Goal: Task Accomplishment & Management: Complete application form

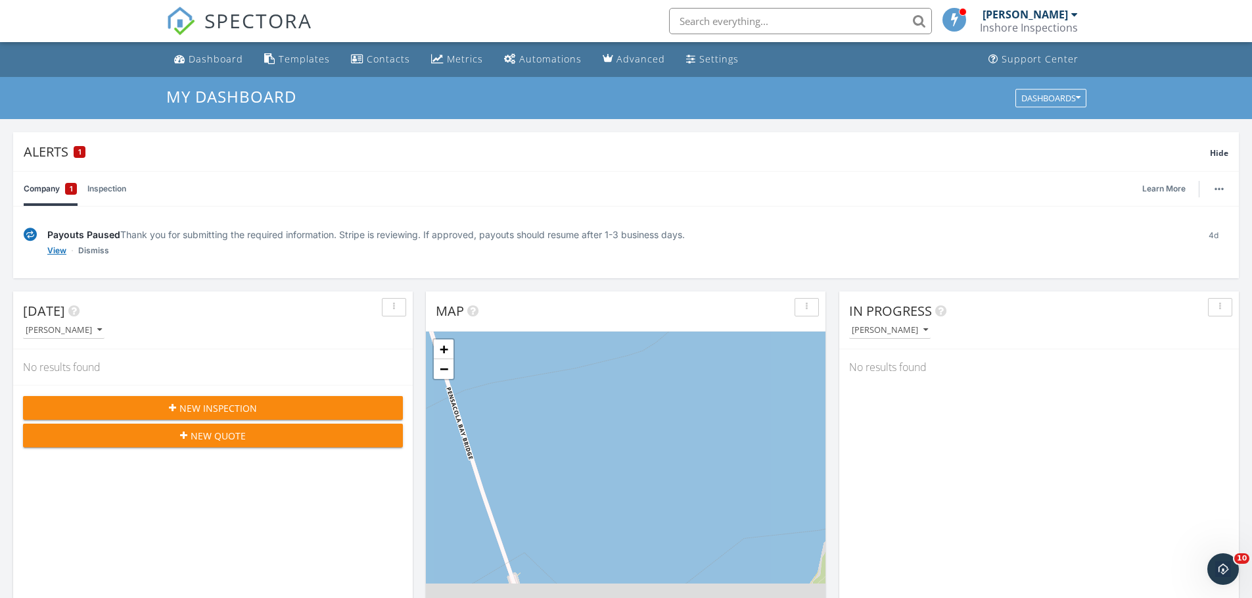
click at [60, 251] on link "View" at bounding box center [56, 250] width 19 height 13
click at [118, 190] on link "Inspection" at bounding box center [106, 189] width 39 height 34
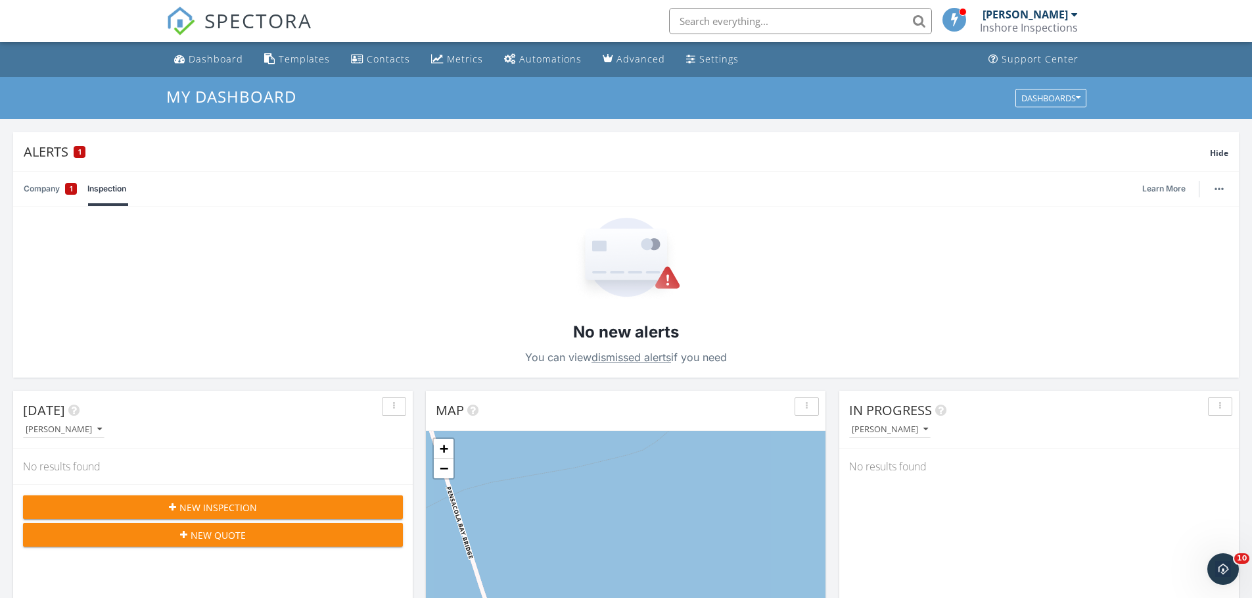
click at [41, 185] on link "Company 1" at bounding box center [50, 189] width 53 height 34
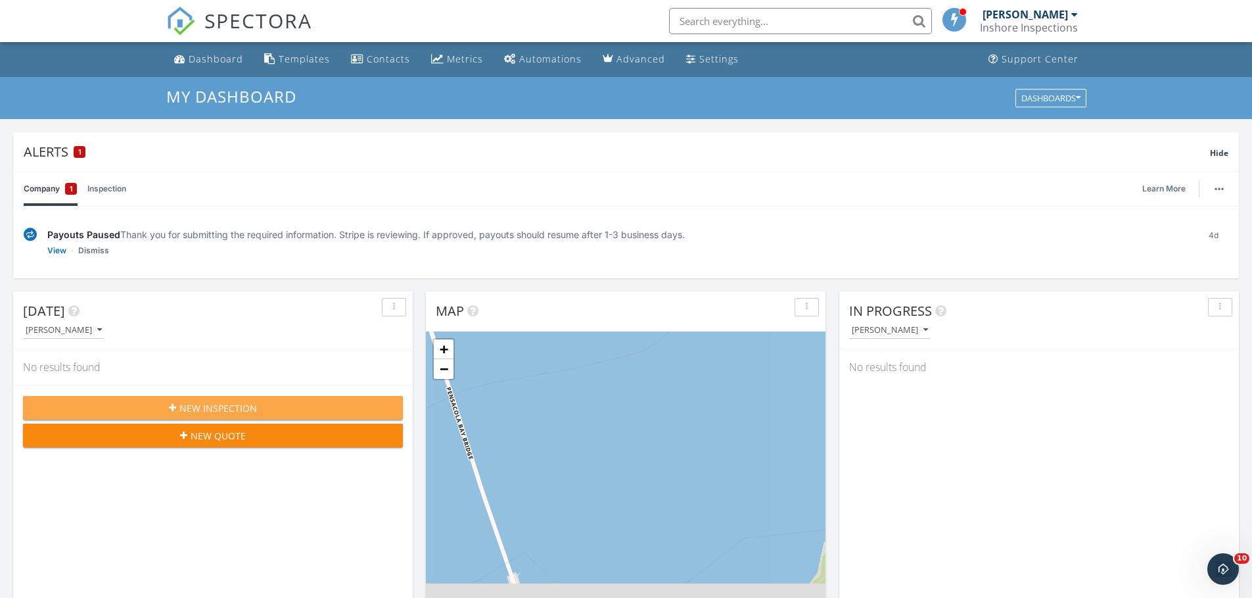
click at [238, 408] on span "New Inspection" at bounding box center [218, 408] width 78 height 14
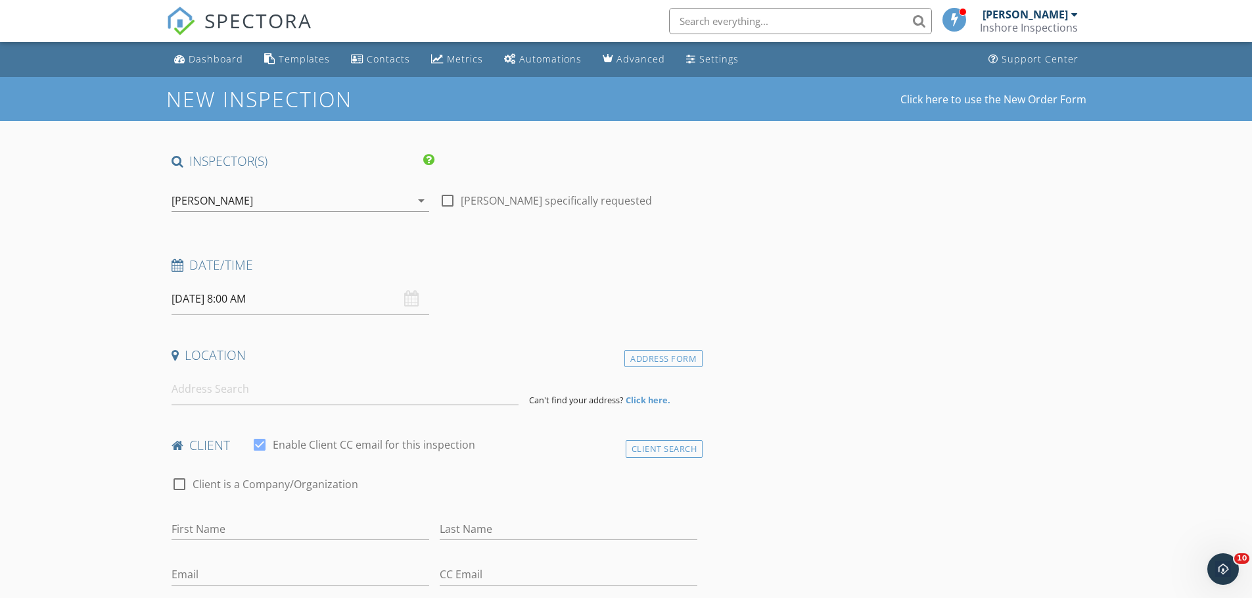
click at [270, 296] on input "09/30/2025 8:00 AM" at bounding box center [301, 299] width 258 height 32
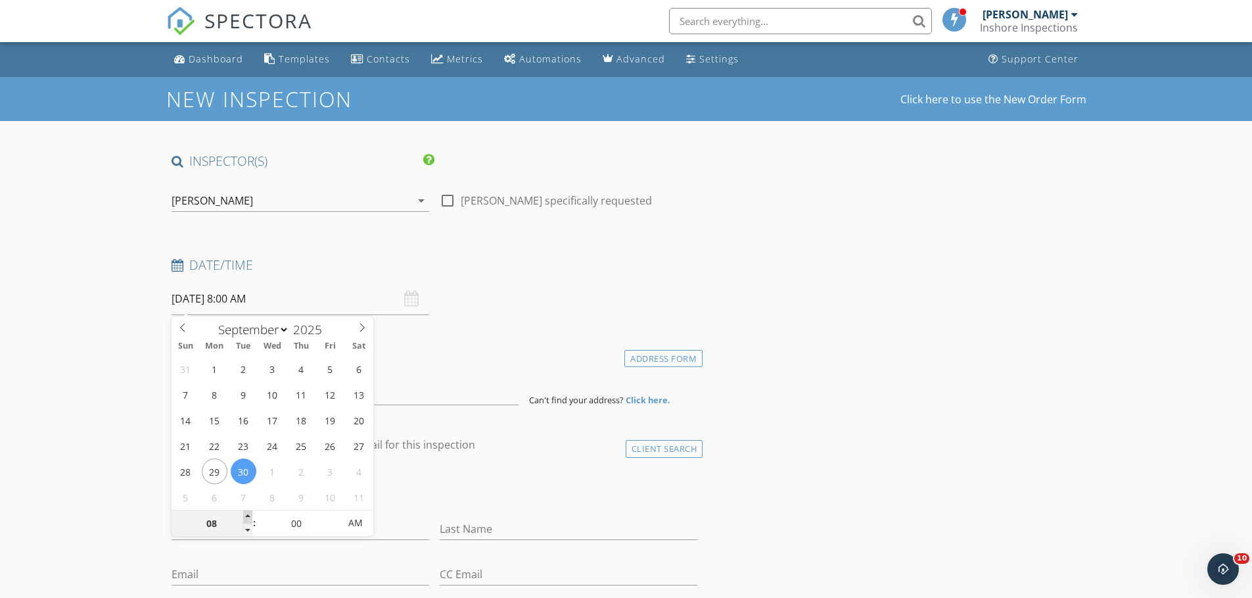
type input "09"
type input "09/30/2025 9:00 AM"
click at [248, 516] on span at bounding box center [247, 516] width 9 height 13
type input "10"
type input "[DATE] 10:00 AM"
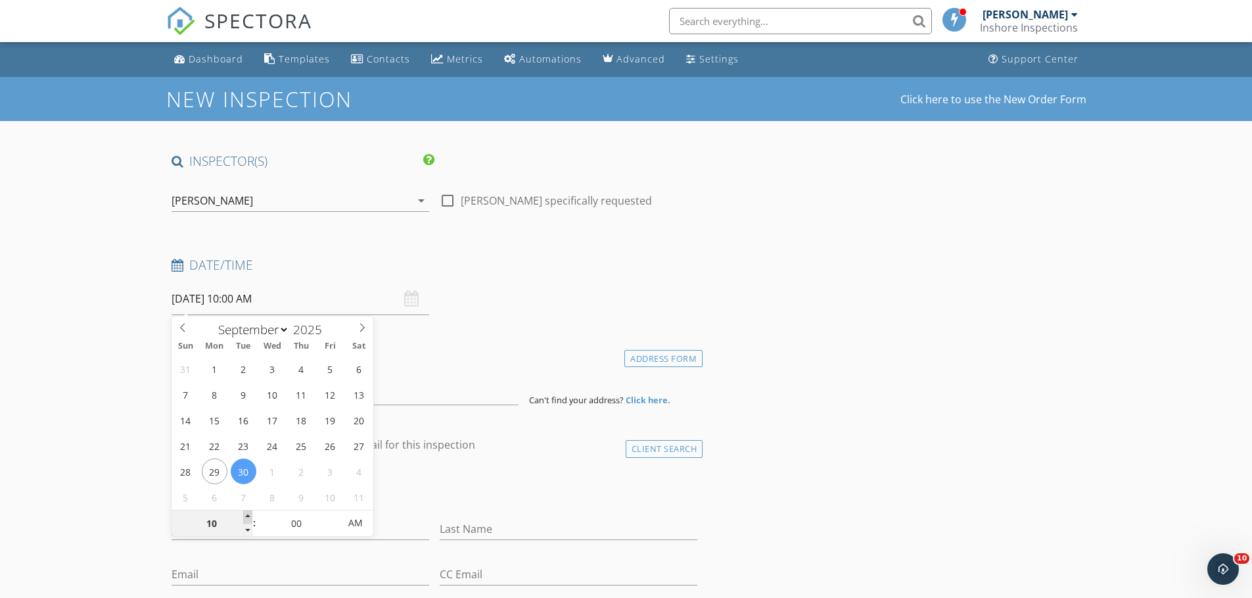
click at [248, 516] on span at bounding box center [247, 516] width 9 height 13
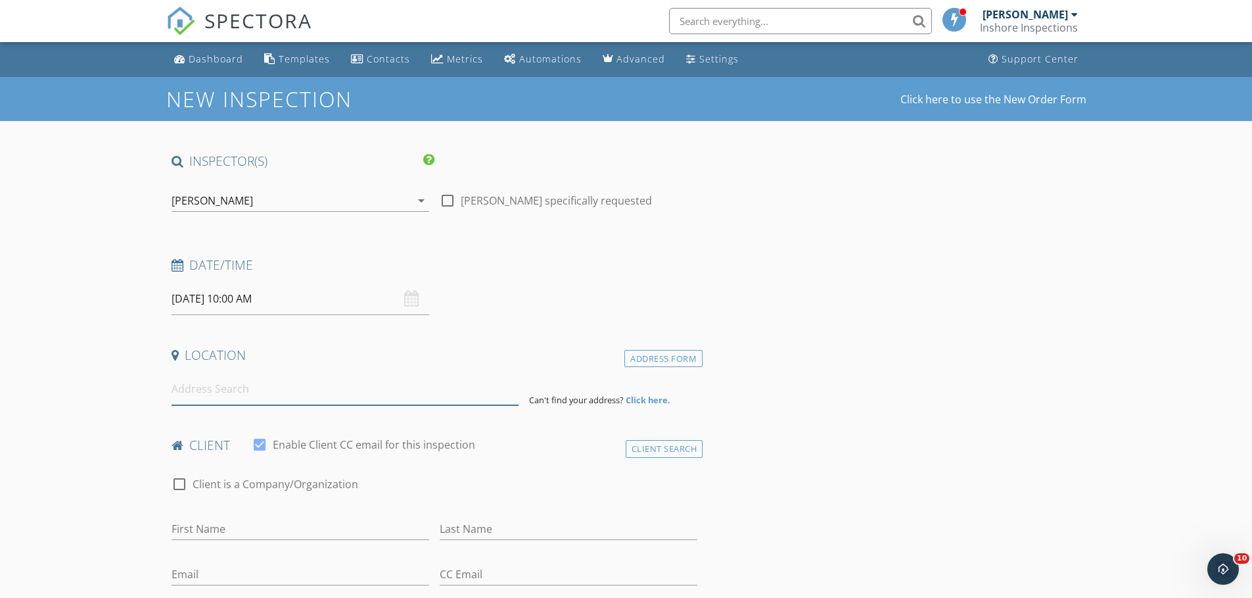
click at [221, 392] on input at bounding box center [345, 389] width 347 height 32
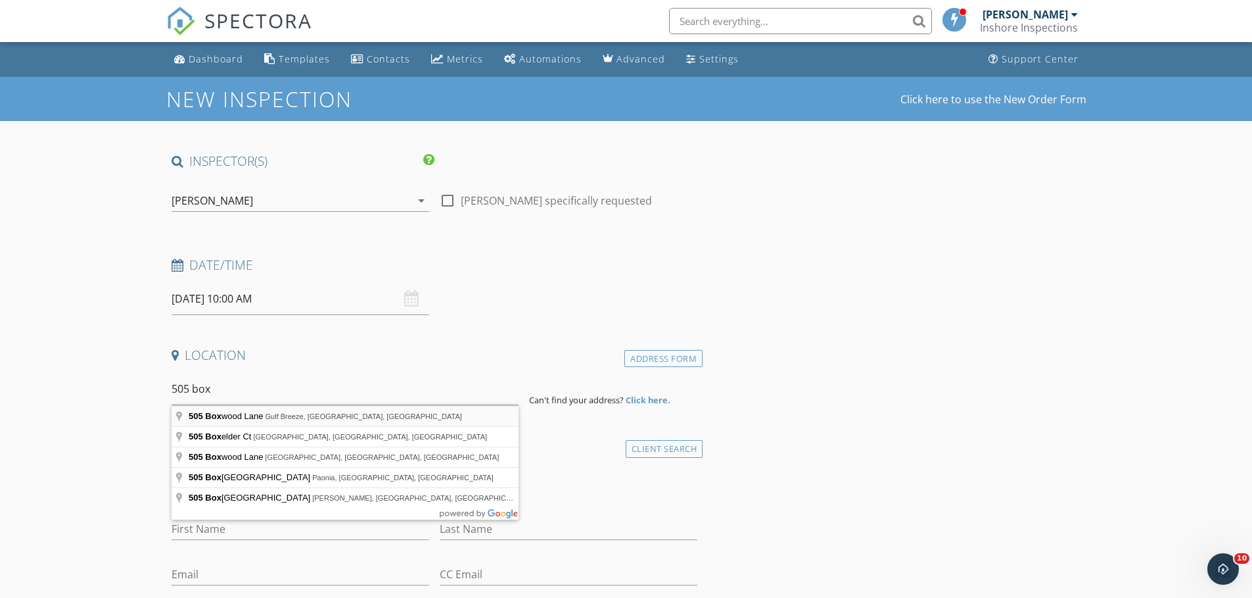
type input "505 Boxwood Lane, Gulf Breeze, FL, USA"
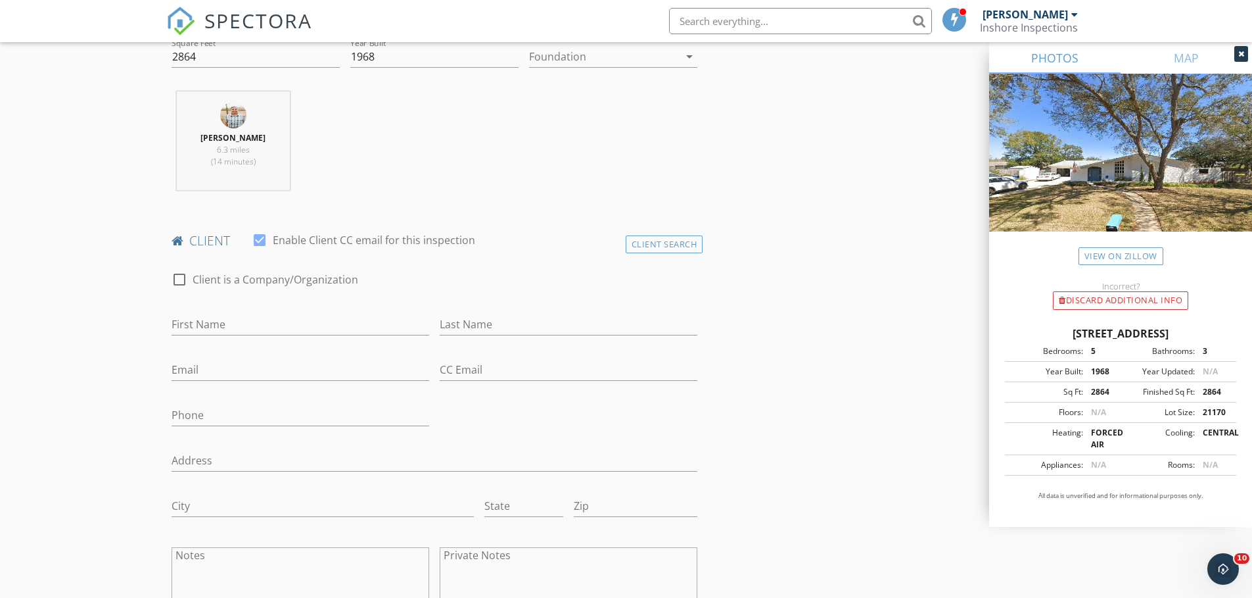
scroll to position [526, 0]
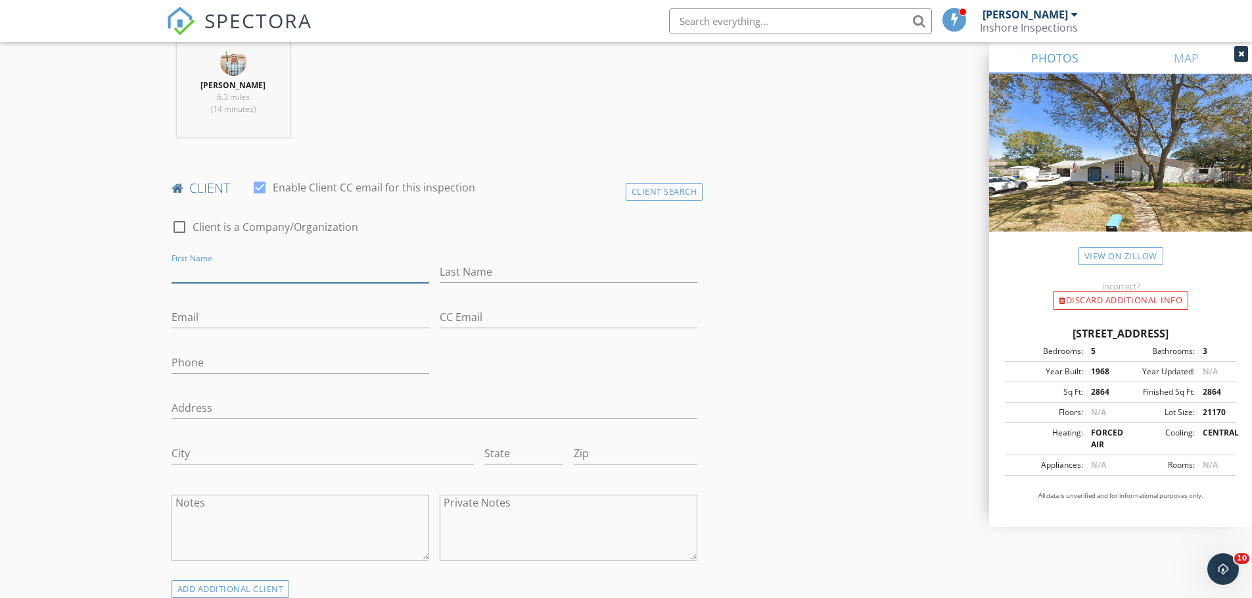
click at [248, 262] on input "First Name" at bounding box center [301, 272] width 258 height 22
type input "[PERSON_NAME] and [PERSON_NAME]"
type input "[PERSON_NAME]"
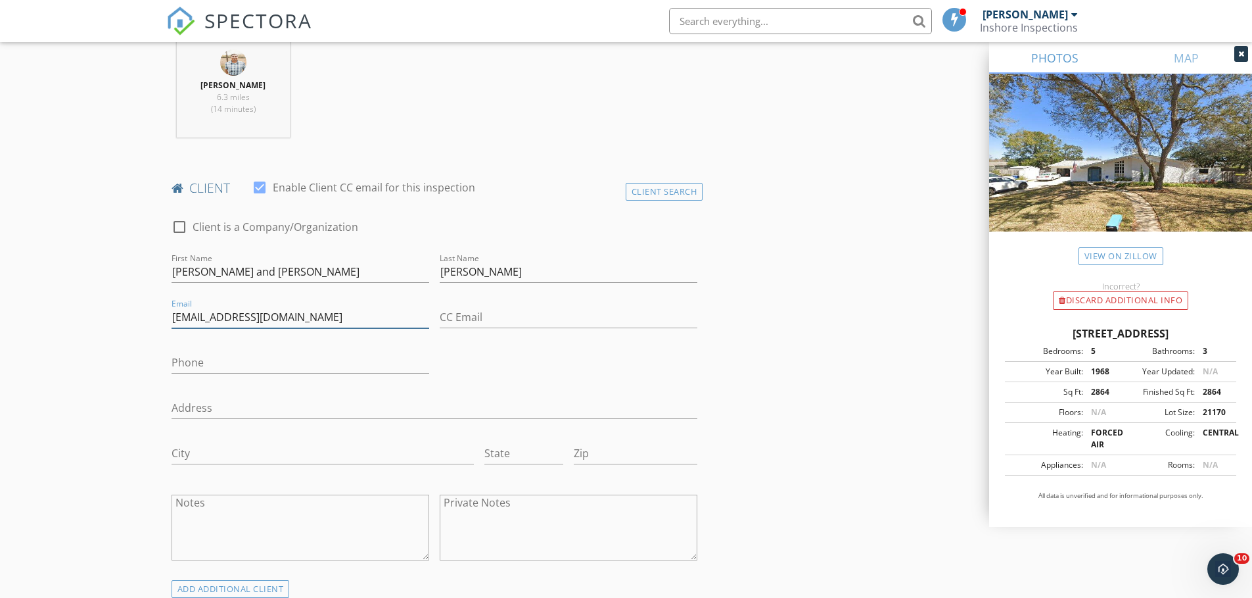
type input "[EMAIL_ADDRESS][DOMAIN_NAME]"
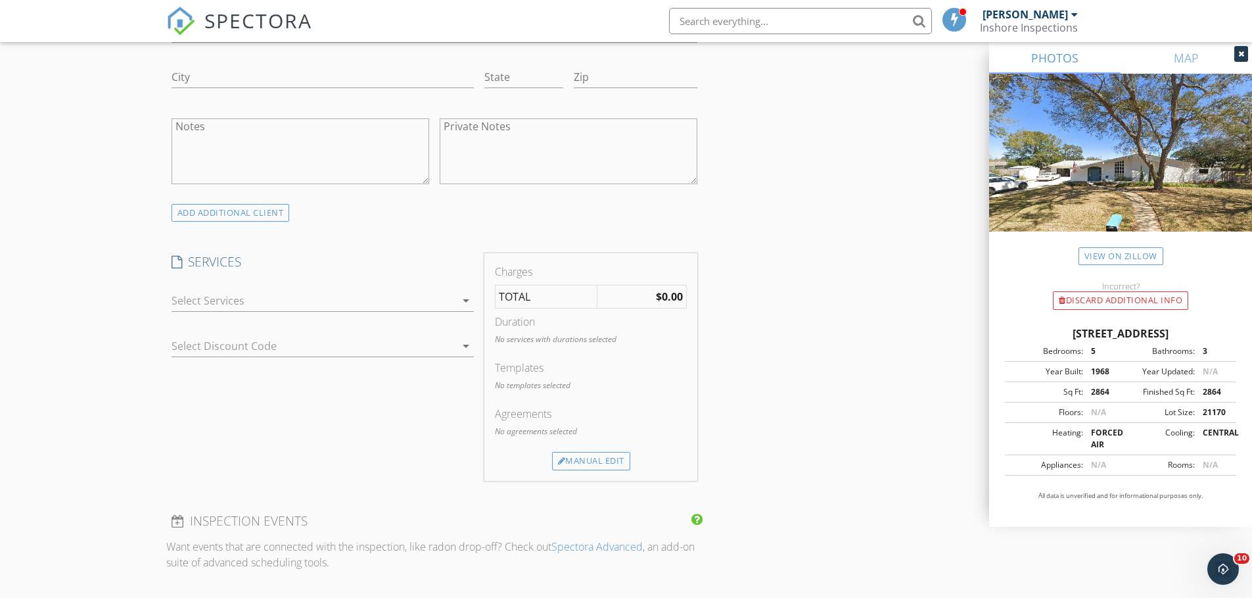
scroll to position [920, 0]
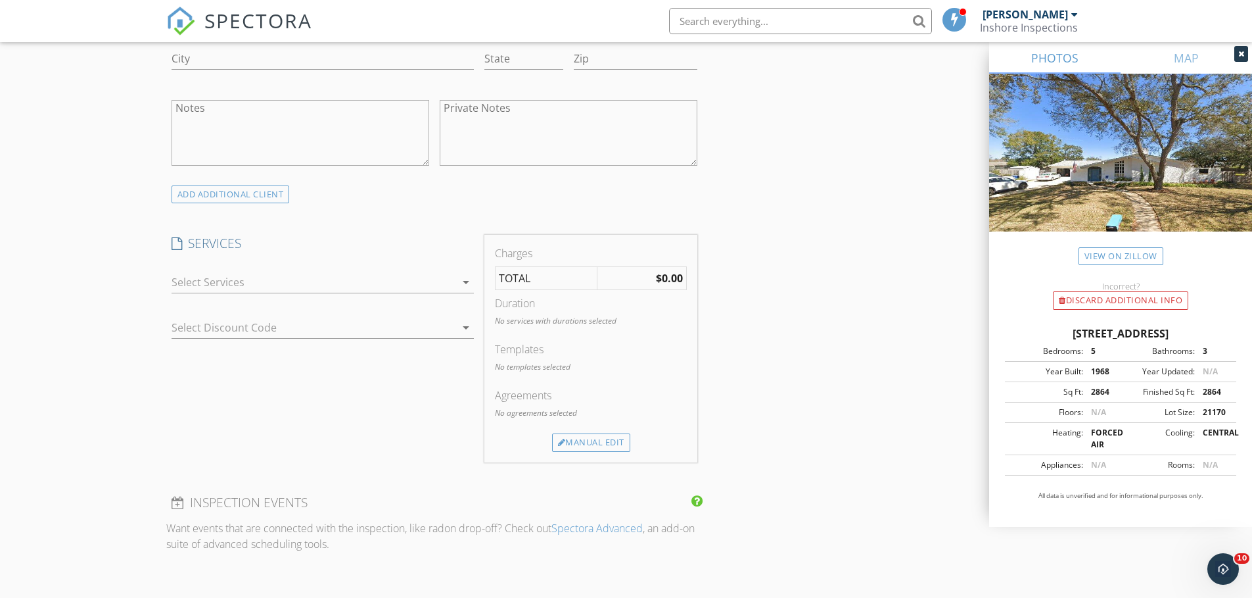
type input "[PHONE_NUMBER]"
click at [465, 281] on icon "arrow_drop_down" at bounding box center [466, 282] width 16 height 16
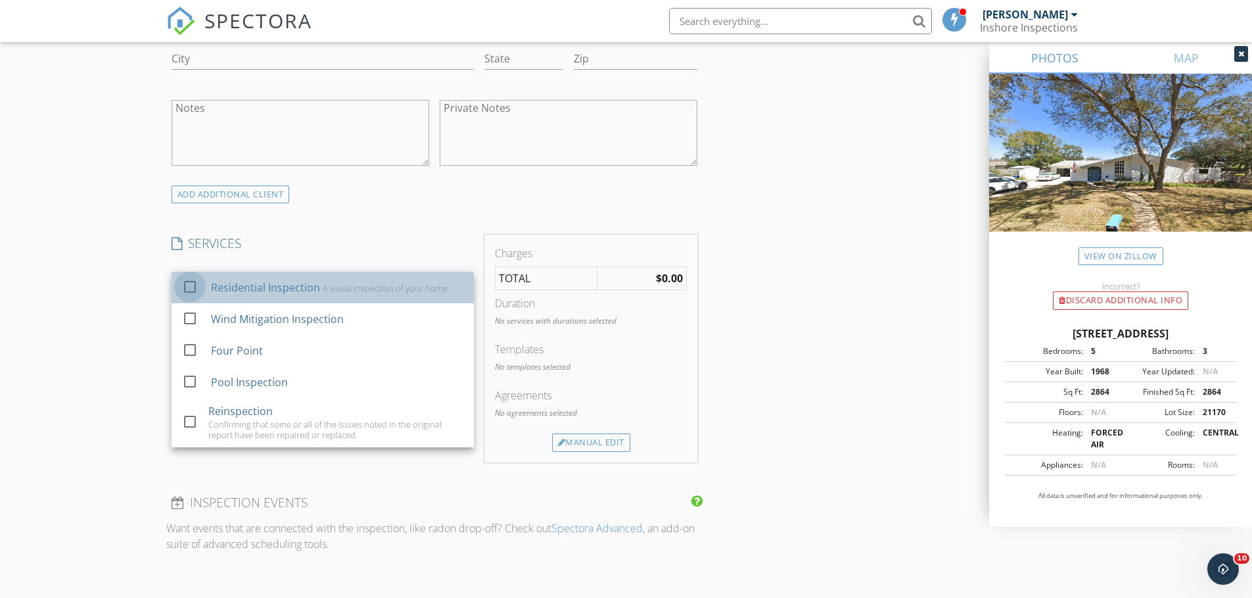
click at [187, 287] on div at bounding box center [190, 286] width 22 height 22
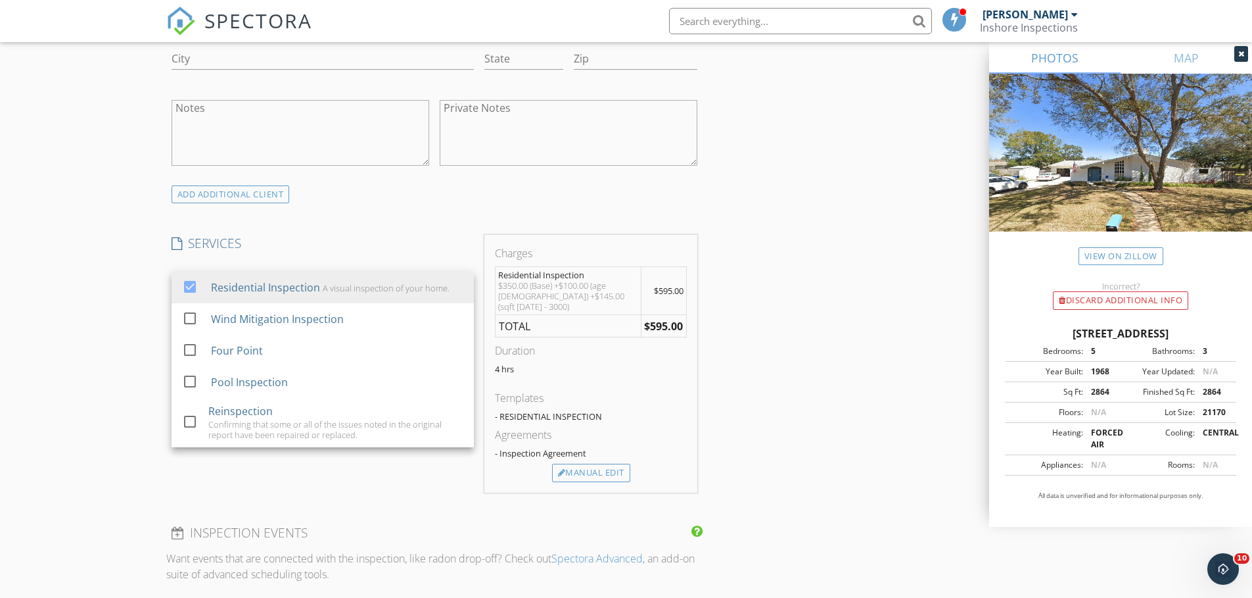
click at [158, 286] on div "New Inspection Click here to use the New Order Form INSPECTOR(S) check_box Trav…" at bounding box center [626, 320] width 1252 height 2326
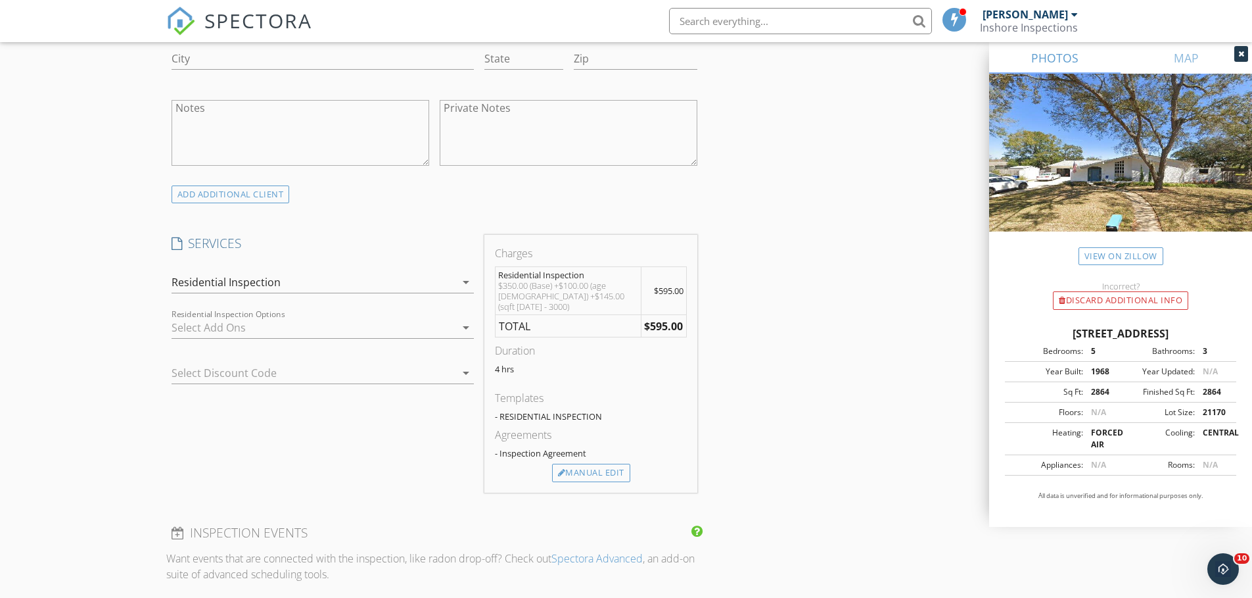
click at [467, 327] on icon "arrow_drop_down" at bounding box center [466, 327] width 16 height 16
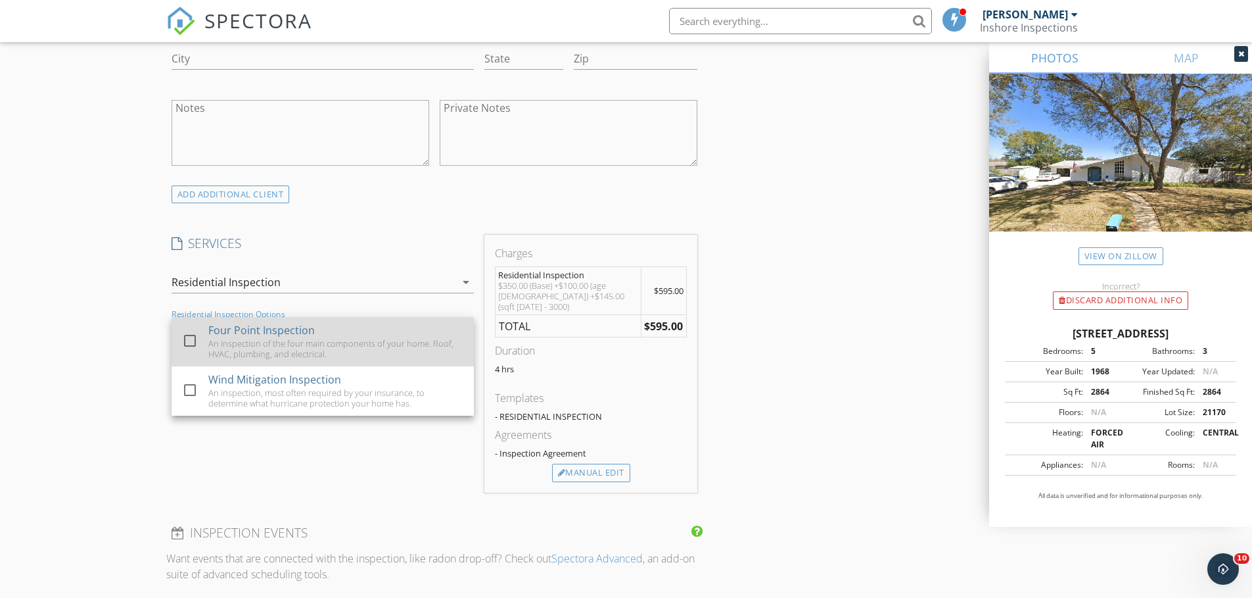
click at [189, 340] on div at bounding box center [190, 340] width 22 height 22
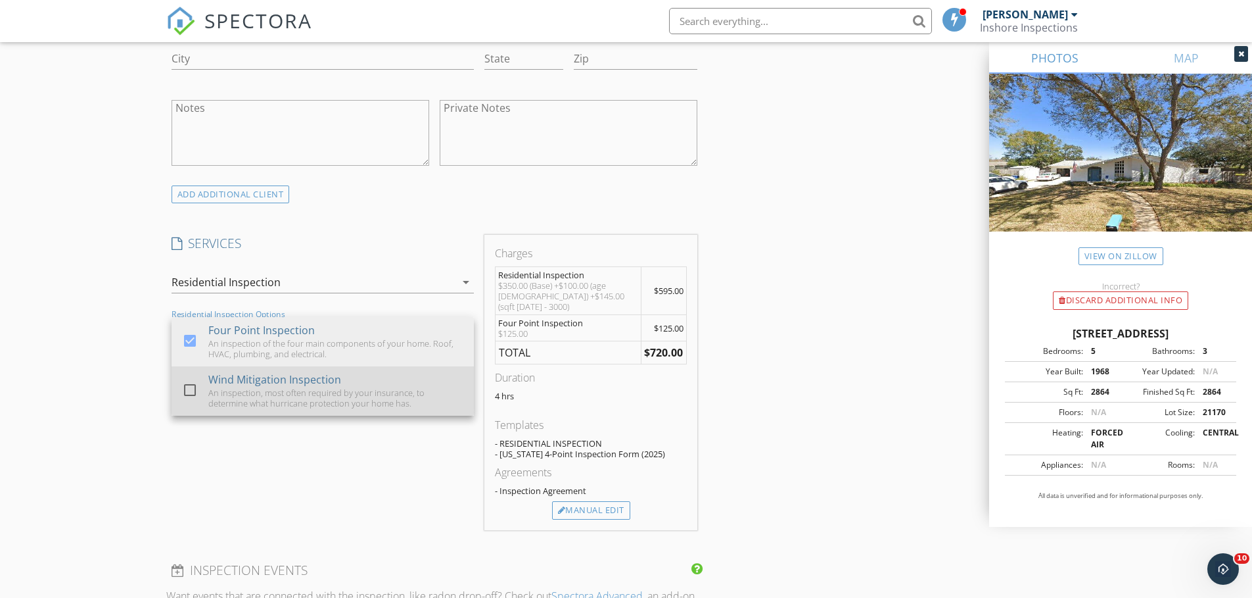
click at [187, 392] on div at bounding box center [190, 390] width 22 height 22
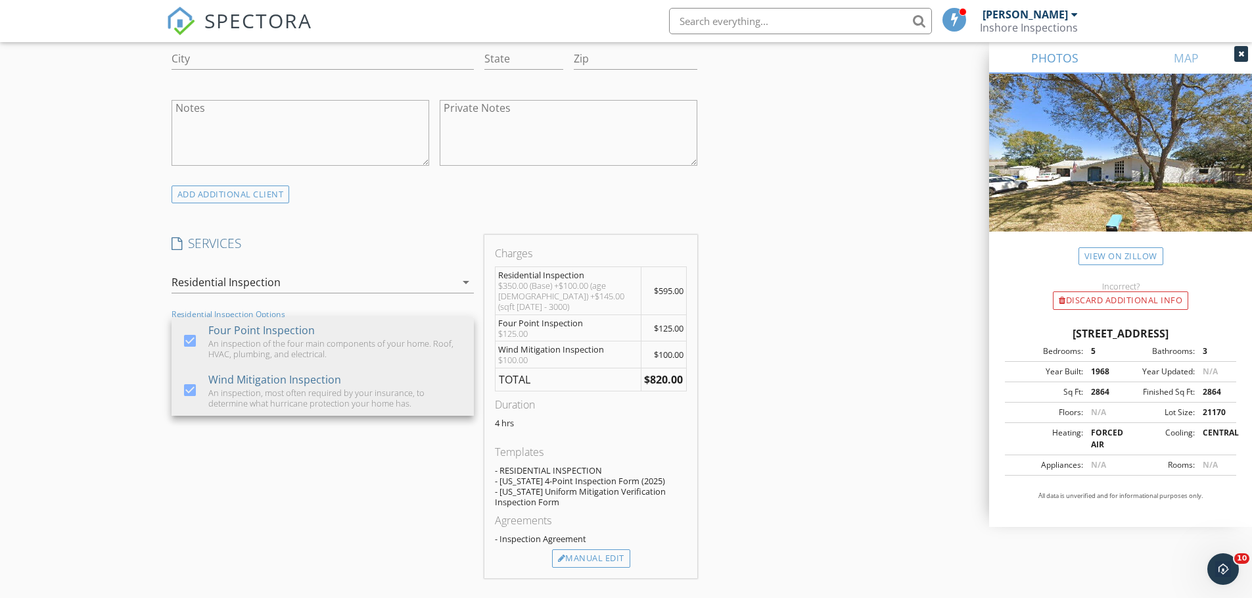
click at [141, 385] on div "New Inspection Click here to use the New Order Form INSPECTOR(S) check_box Trav…" at bounding box center [626, 363] width 1252 height 2412
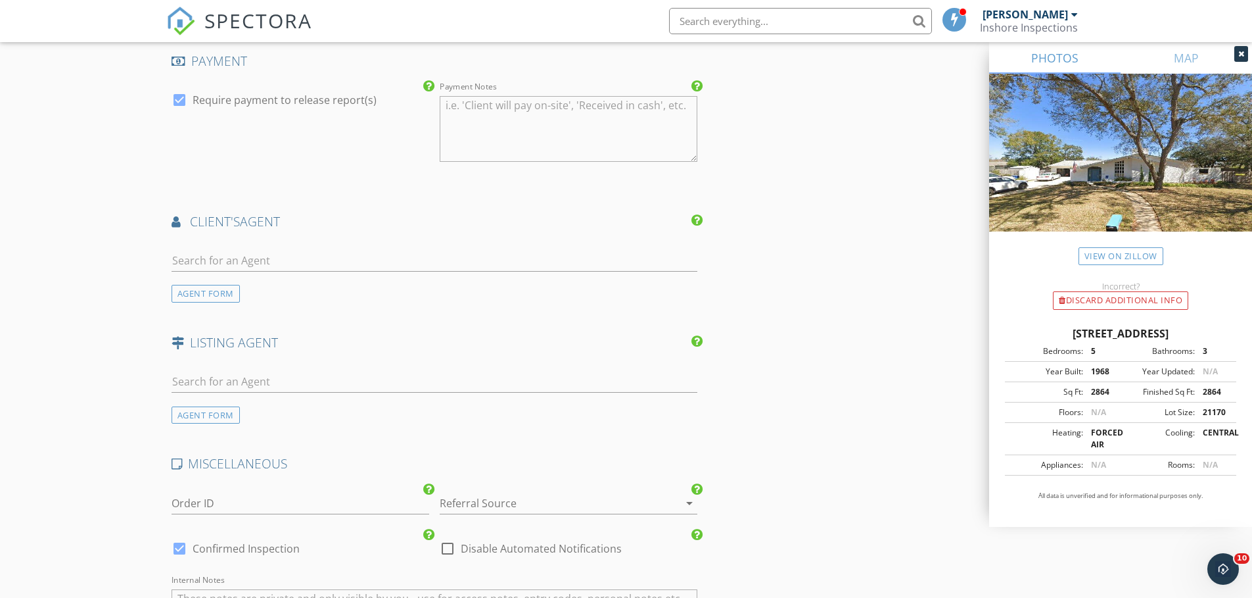
scroll to position [1578, 0]
click at [210, 252] on input "text" at bounding box center [435, 260] width 527 height 22
type input "ashley"
click at [250, 278] on div "[PERSON_NAME]" at bounding box center [250, 284] width 82 height 16
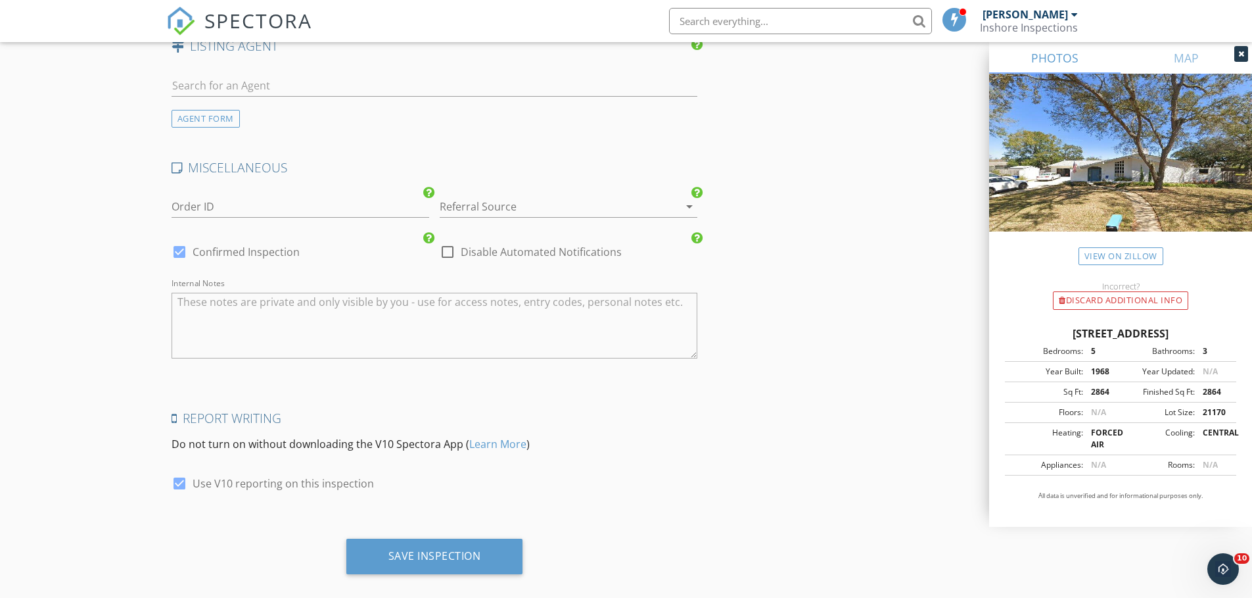
scroll to position [2270, 0]
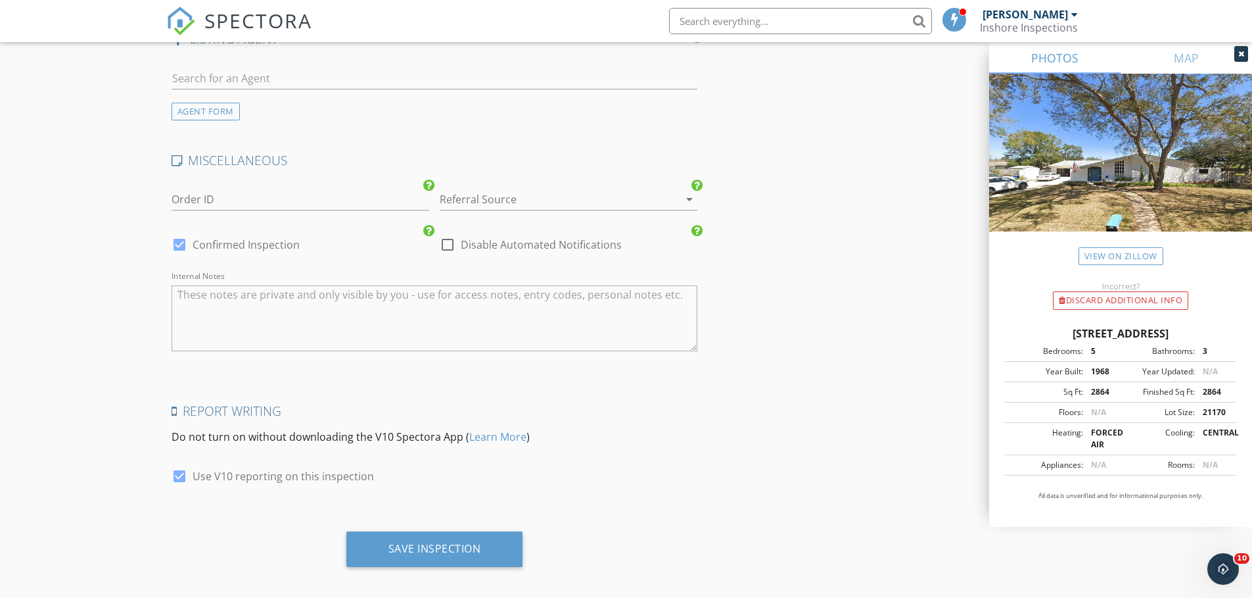
click at [196, 298] on textarea "Internal Notes" at bounding box center [435, 318] width 527 height 66
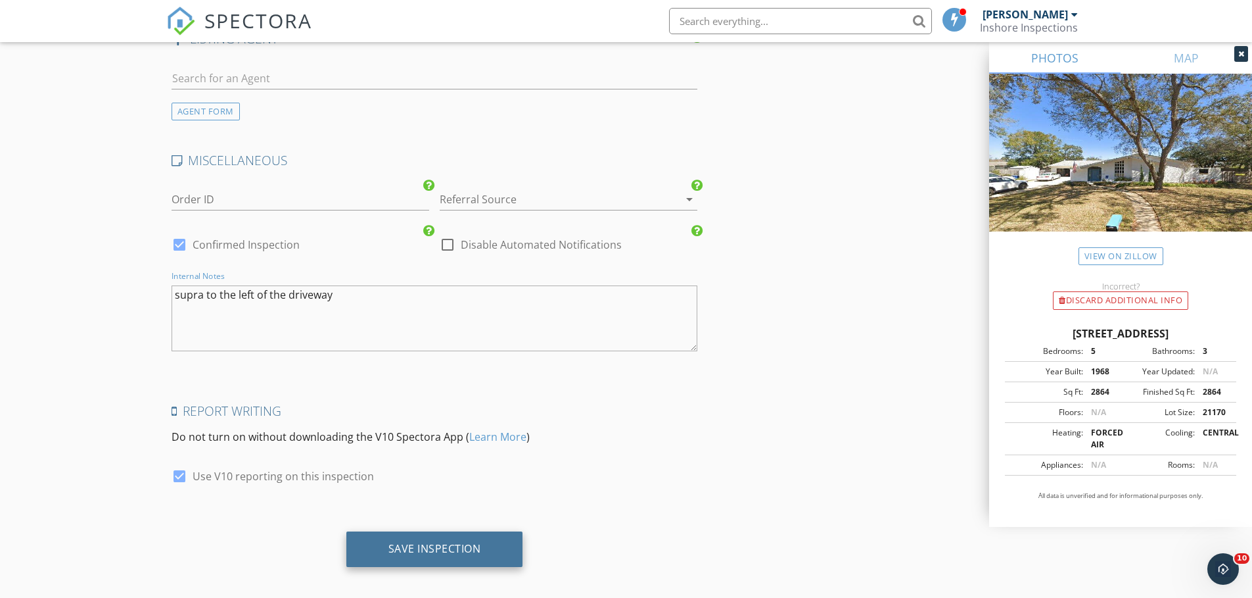
type textarea "supra to the left of the driveway"
click at [442, 542] on div "Save Inspection" at bounding box center [434, 548] width 93 height 13
